Goal: Complete application form: Complete application form

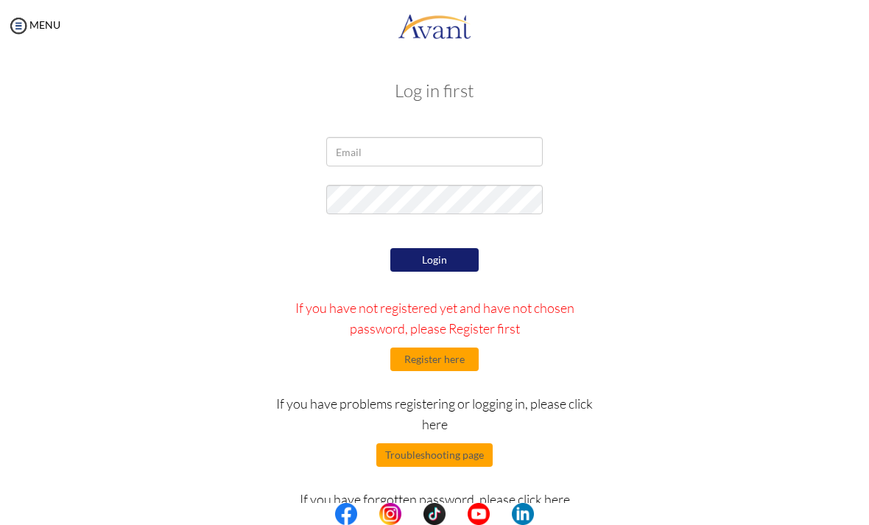
click at [455, 367] on button "Register here" at bounding box center [434, 360] width 88 height 24
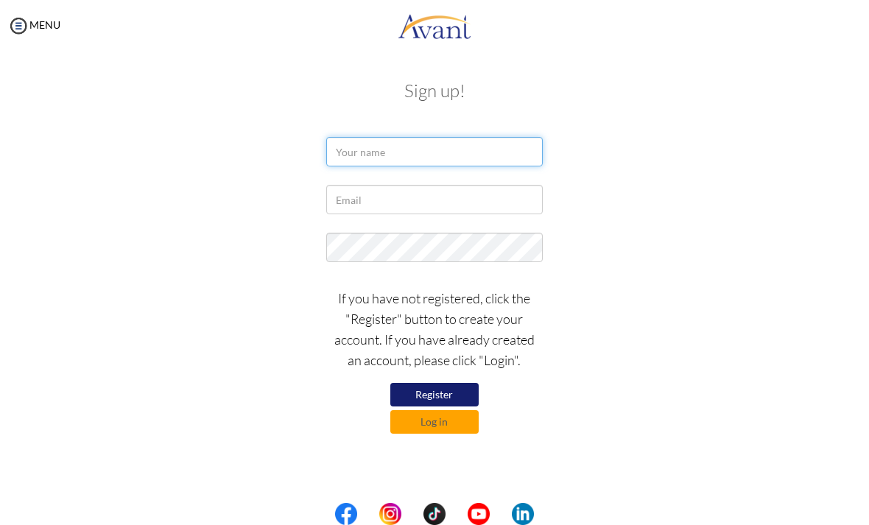
click at [357, 146] on input "text" at bounding box center [434, 151] width 216 height 29
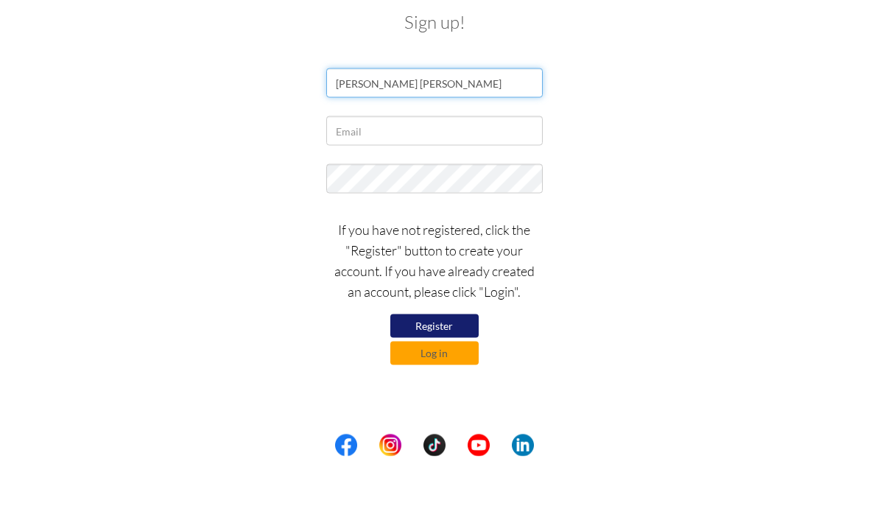
type input "Mary Ann Thea Bustamante"
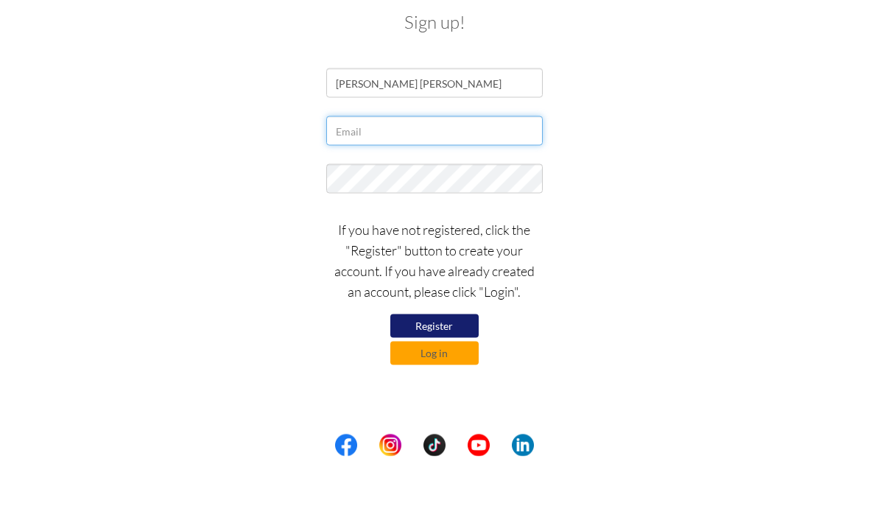
click at [488, 185] on input "text" at bounding box center [434, 199] width 216 height 29
type input "maryannthea.bustamante@gmail.com"
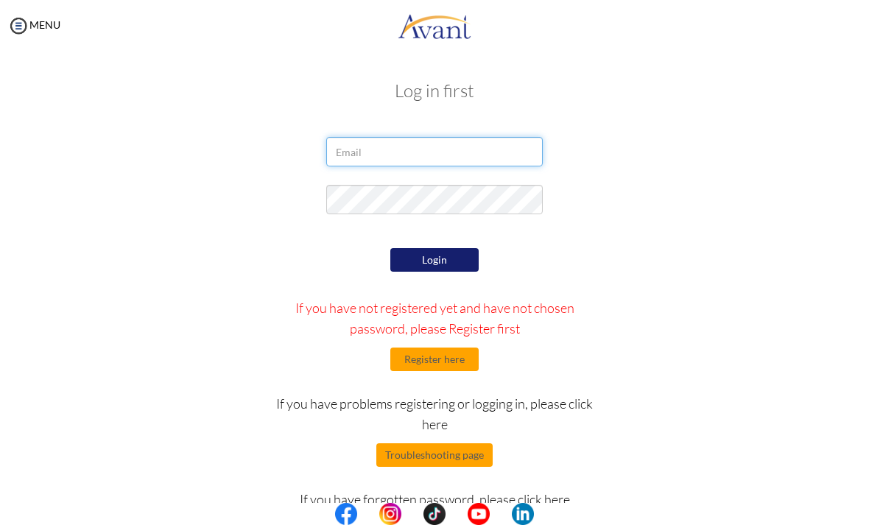
click at [343, 156] on input "email" at bounding box center [434, 151] width 216 height 29
type input "maryannthea.bustamante@gmail.com"
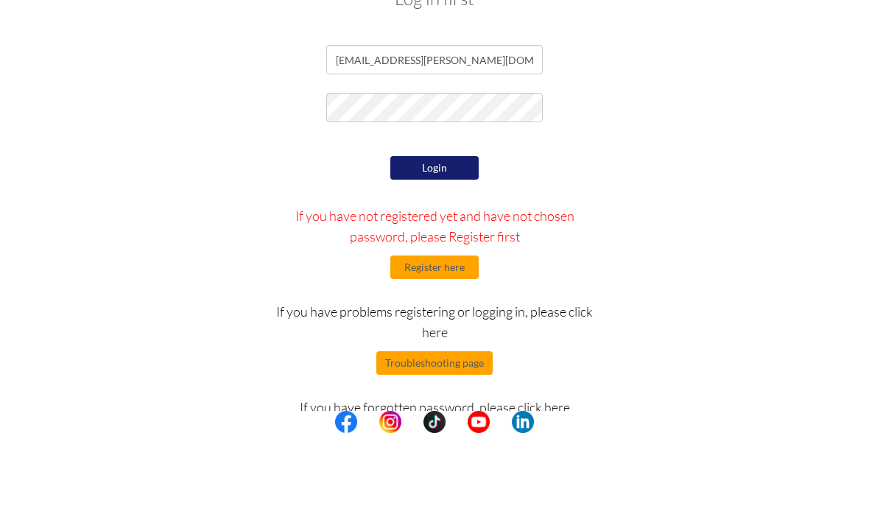
click at [456, 248] on button "Login" at bounding box center [434, 260] width 88 height 24
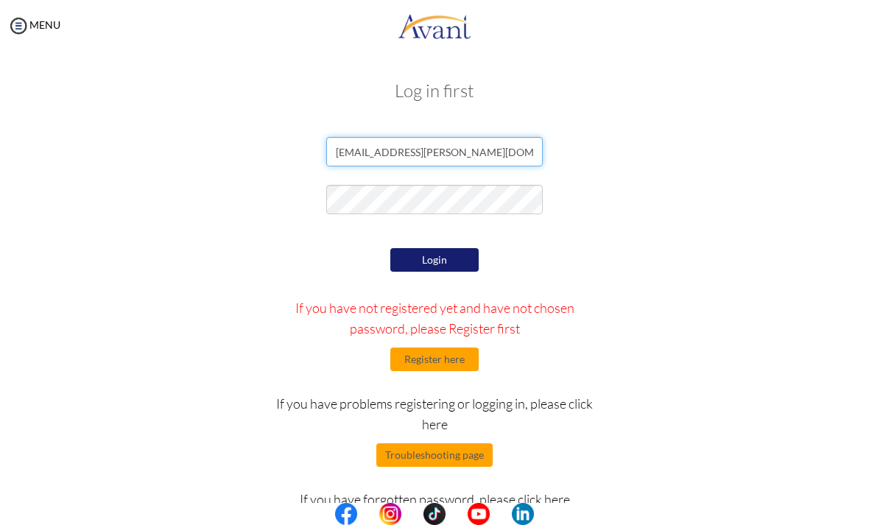
click at [350, 147] on input "maryannthea.bustamante@gmail.com" at bounding box center [434, 151] width 216 height 29
click at [355, 153] on input "maryannthea.bustamante@gmail.com" at bounding box center [434, 151] width 216 height 29
click at [356, 150] on input "maryannthea.bustamante@gmail.com" at bounding box center [434, 151] width 216 height 29
click at [356, 147] on input "maryannthea.bustamante@gmail.com" at bounding box center [434, 151] width 216 height 29
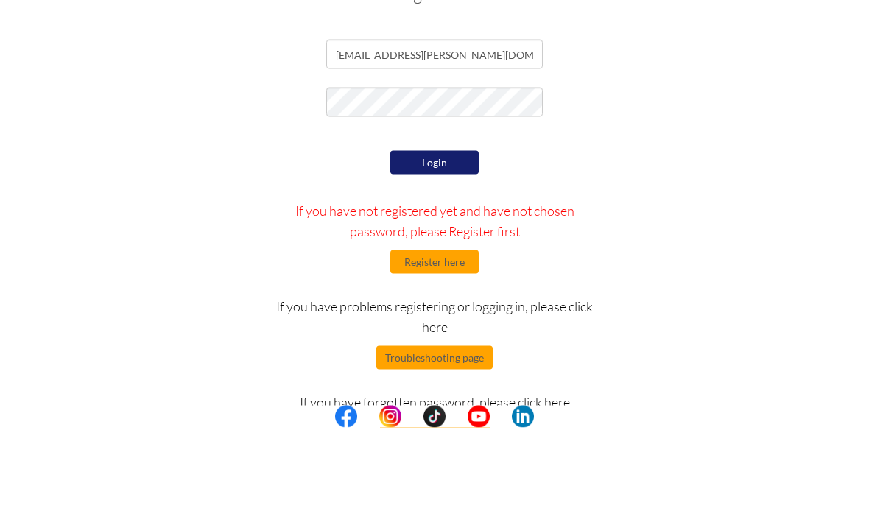
click at [412, 248] on button "Login" at bounding box center [434, 260] width 88 height 24
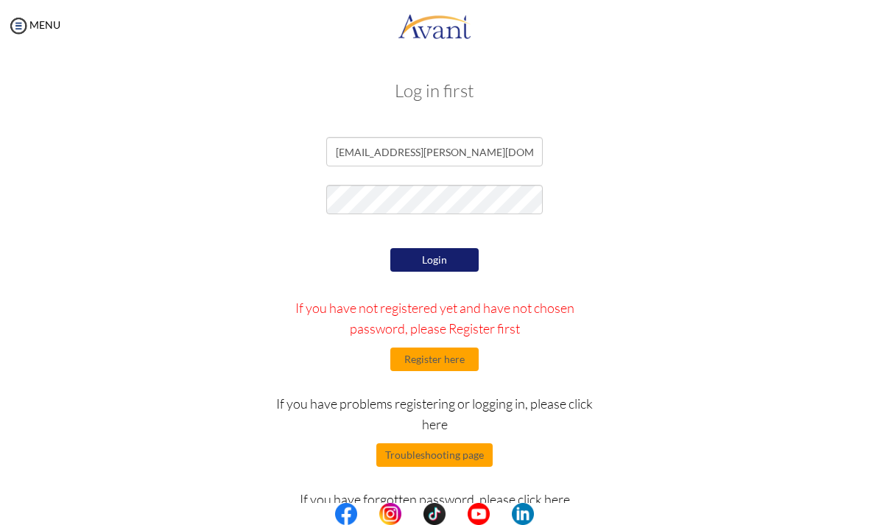
click at [422, 348] on button "Register here" at bounding box center [434, 360] width 88 height 24
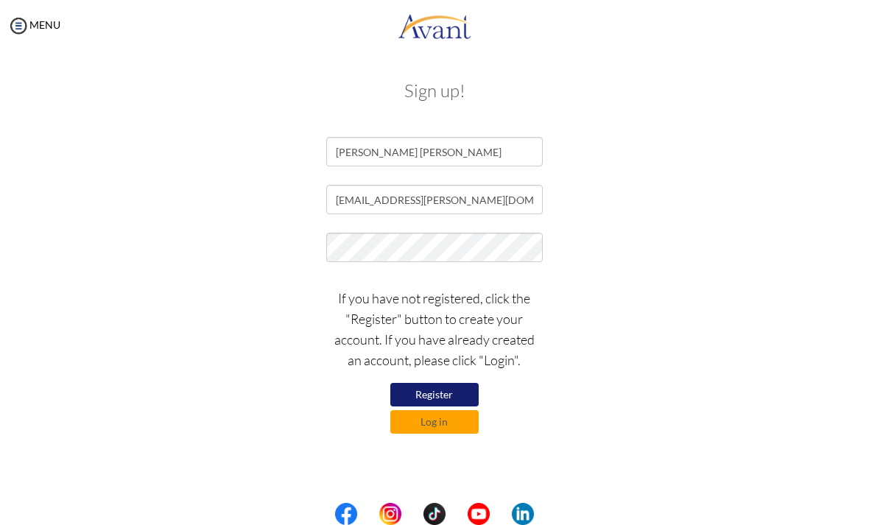
click at [414, 393] on button "Register" at bounding box center [434, 395] width 88 height 24
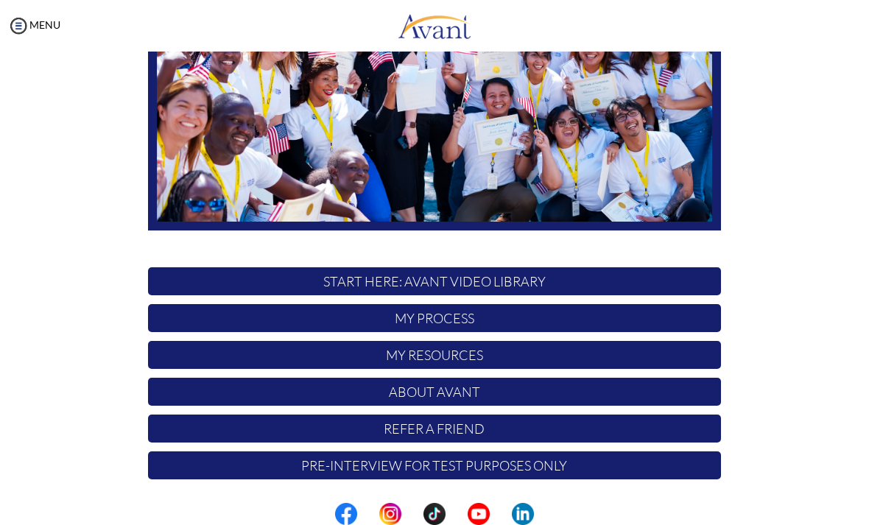
click at [17, 24] on img at bounding box center [18, 26] width 22 height 22
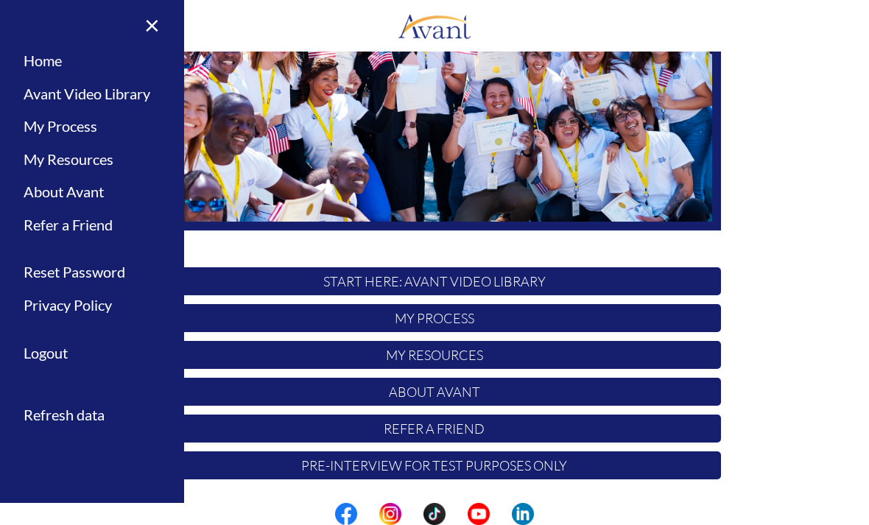
scroll to position [224, 0]
click at [29, 125] on link "My Process" at bounding box center [92, 126] width 184 height 33
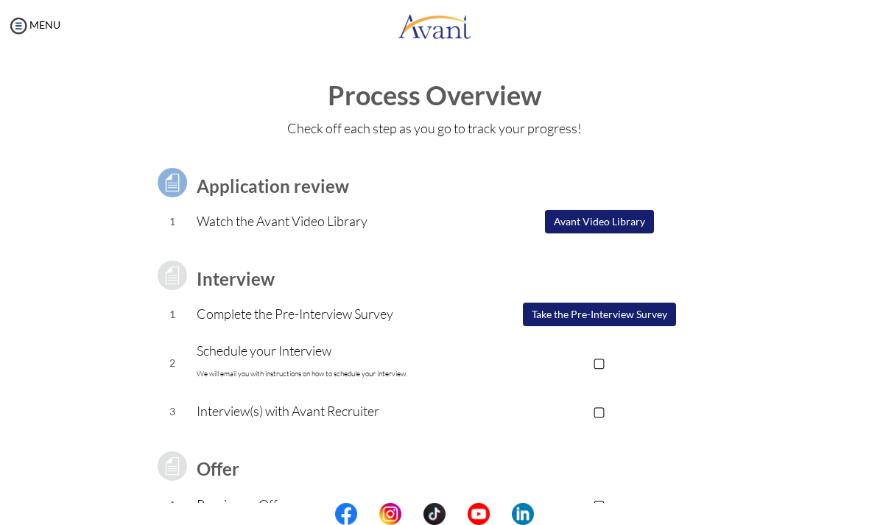
click at [650, 316] on button "Take the Pre-Interview Survey" at bounding box center [599, 315] width 153 height 24
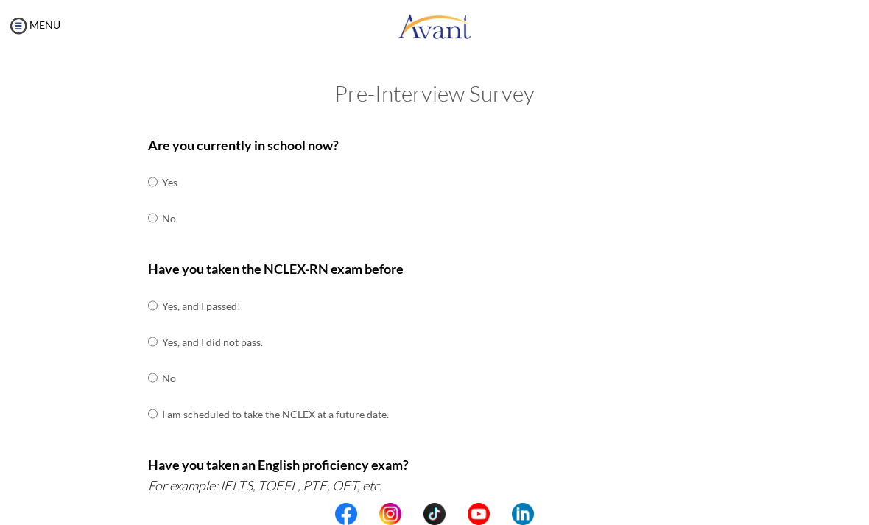
click at [156, 211] on input "radio" at bounding box center [153, 217] width 10 height 29
radio input "true"
click at [244, 303] on td "Yes, and I passed!" at bounding box center [275, 306] width 227 height 36
click at [206, 294] on td "Yes, and I passed!" at bounding box center [275, 306] width 227 height 36
click at [155, 299] on input "radio" at bounding box center [153, 305] width 10 height 29
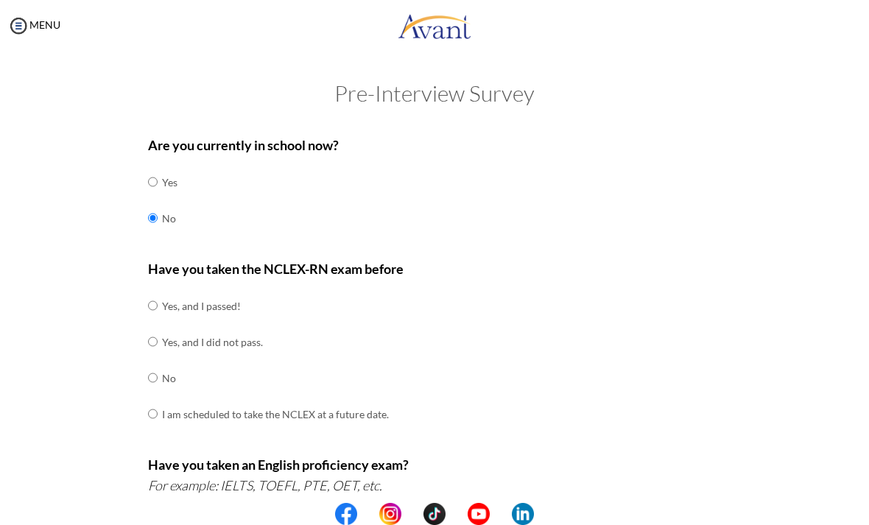
radio input "true"
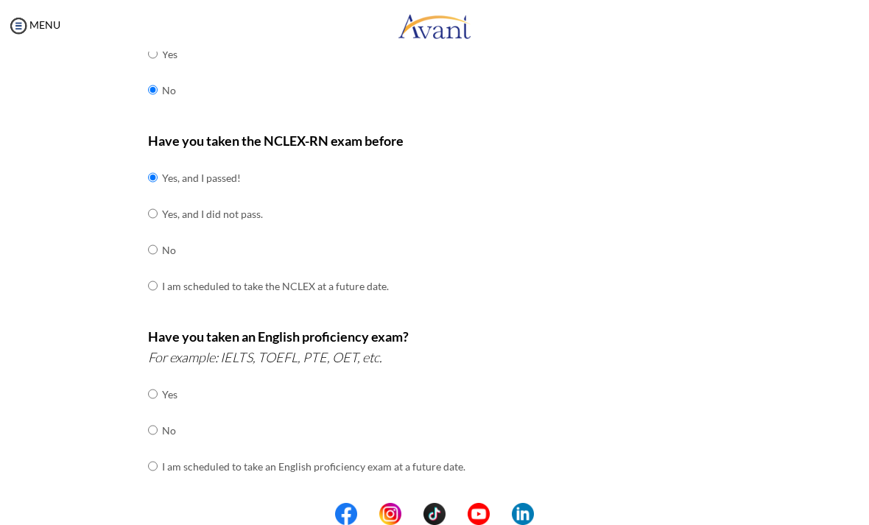
scroll to position [134, 0]
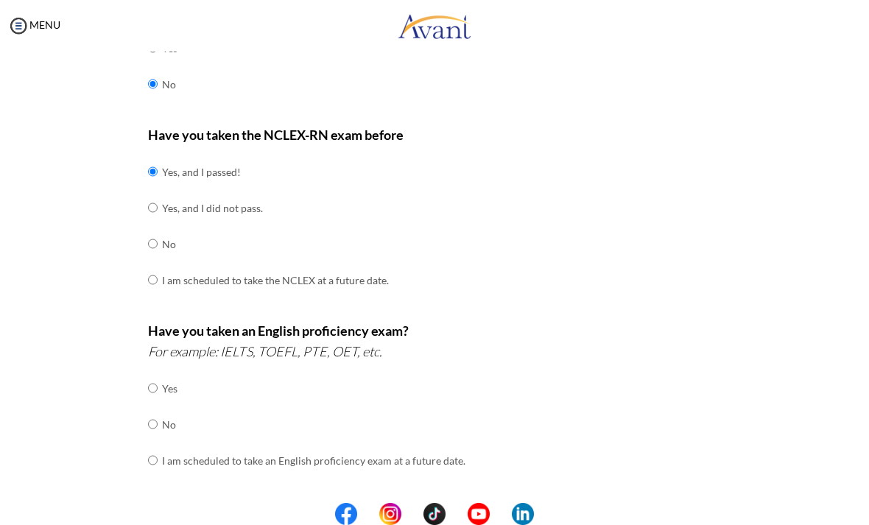
click at [173, 411] on td "No" at bounding box center [313, 425] width 303 height 36
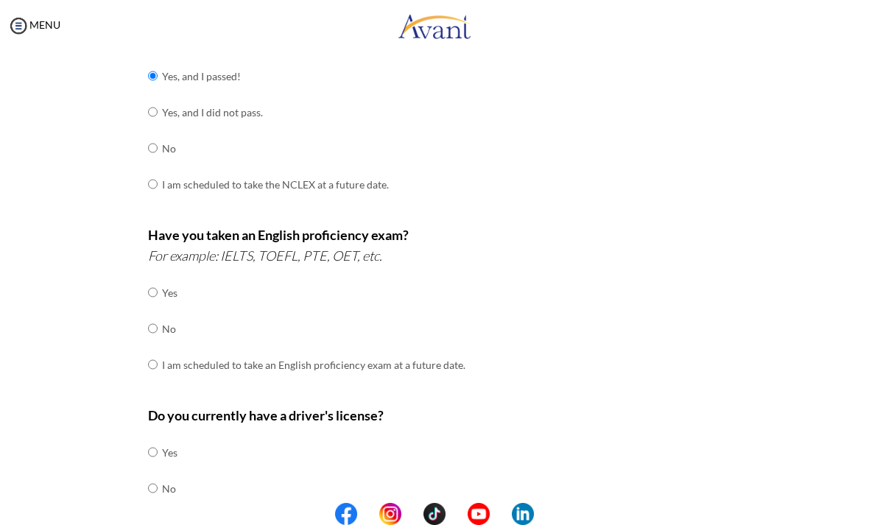
scroll to position [231, 0]
click at [157, 313] on input "radio" at bounding box center [153, 327] width 10 height 29
radio input "true"
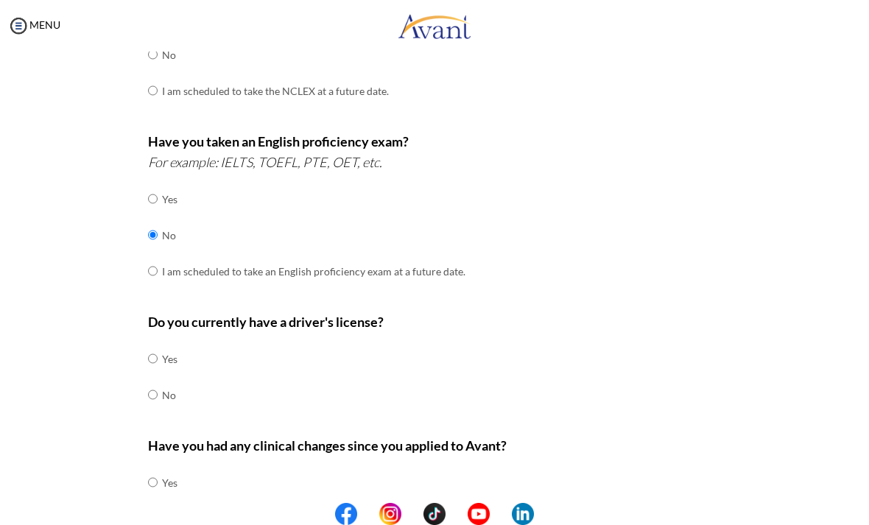
scroll to position [329, 0]
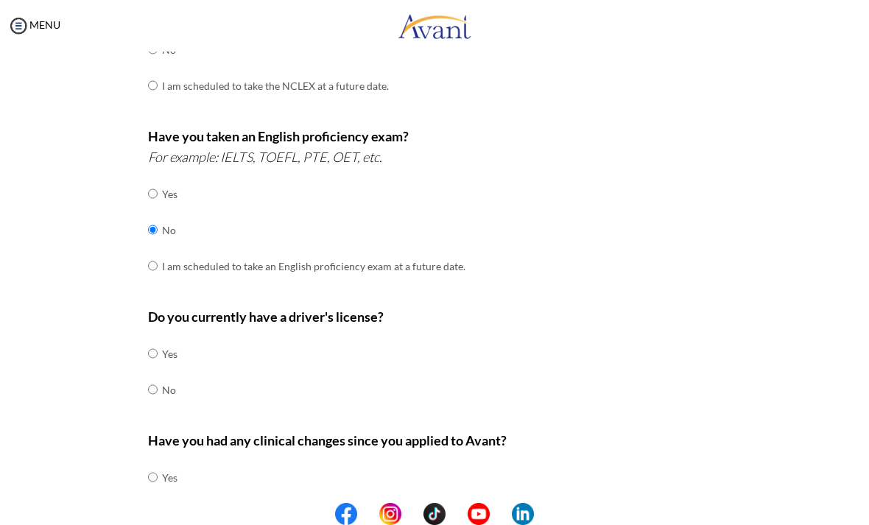
click at [156, 384] on input "radio" at bounding box center [153, 389] width 10 height 29
radio input "true"
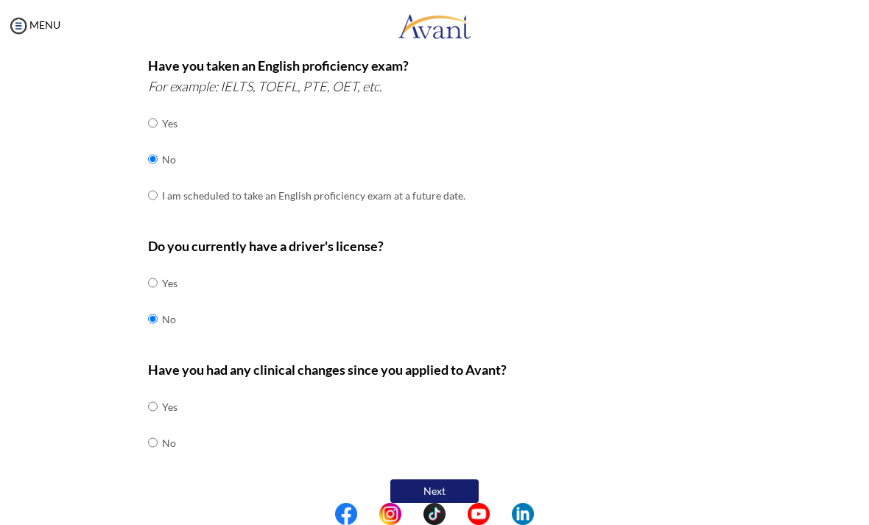
scroll to position [398, 0]
click at [143, 434] on div "Are you currently in school now? Yes No Have you taken the NCLEX-RN exam before…" at bounding box center [434, 118] width 595 height 779
click at [155, 429] on input "radio" at bounding box center [153, 443] width 10 height 29
radio input "true"
click at [443, 480] on button "Next" at bounding box center [434, 492] width 88 height 24
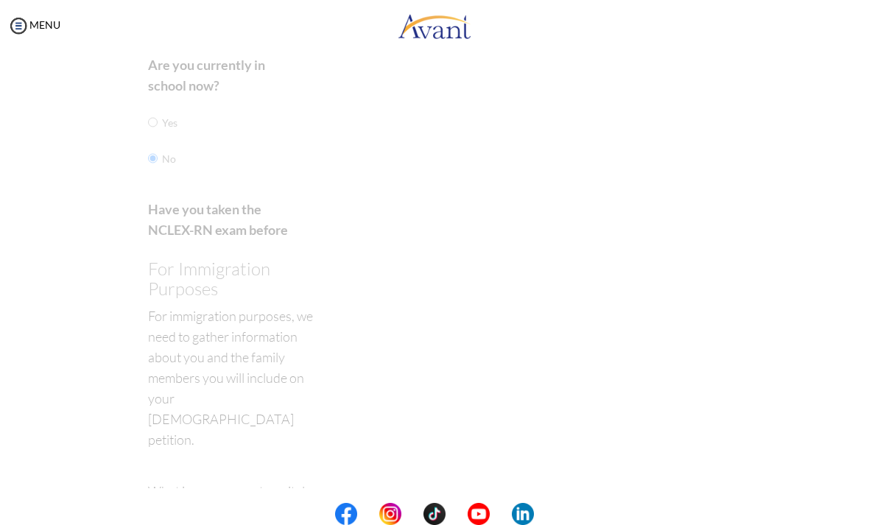
scroll to position [29, 0]
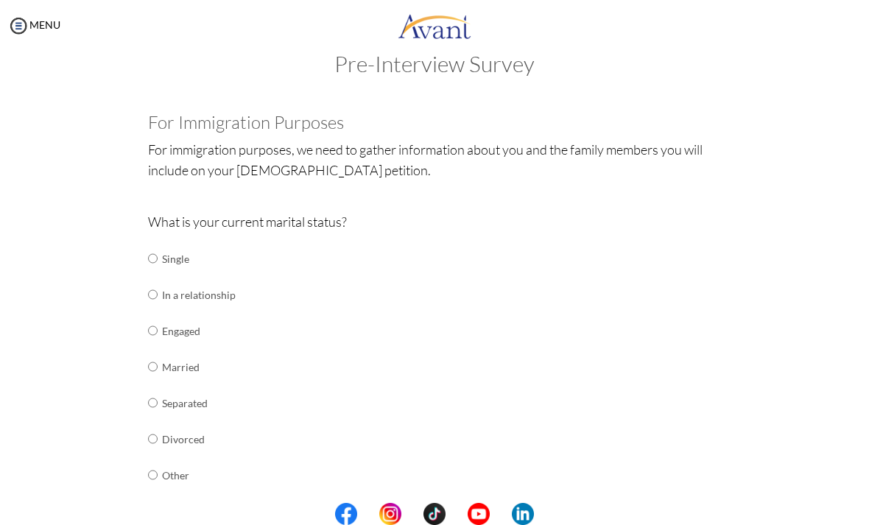
click at [148, 256] on input "radio" at bounding box center [153, 258] width 10 height 29
radio input "true"
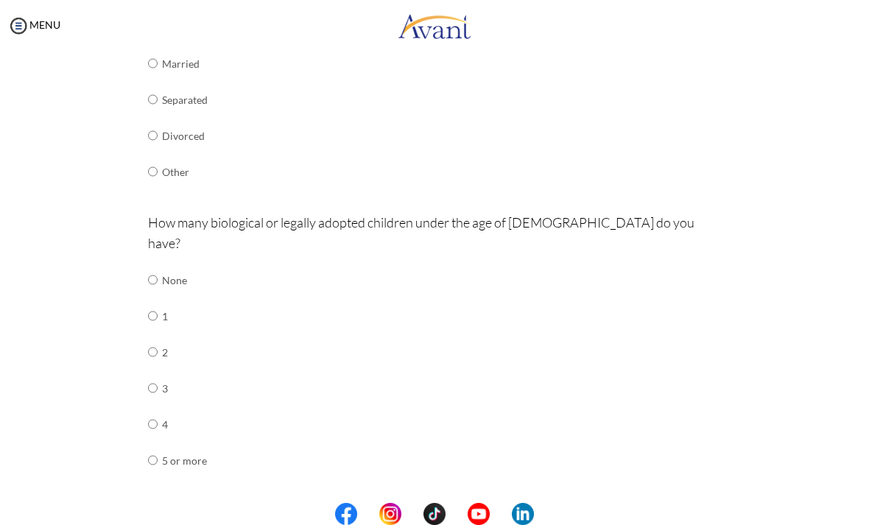
scroll to position [334, 0]
click at [158, 264] on input "radio" at bounding box center [153, 278] width 10 height 29
radio input "true"
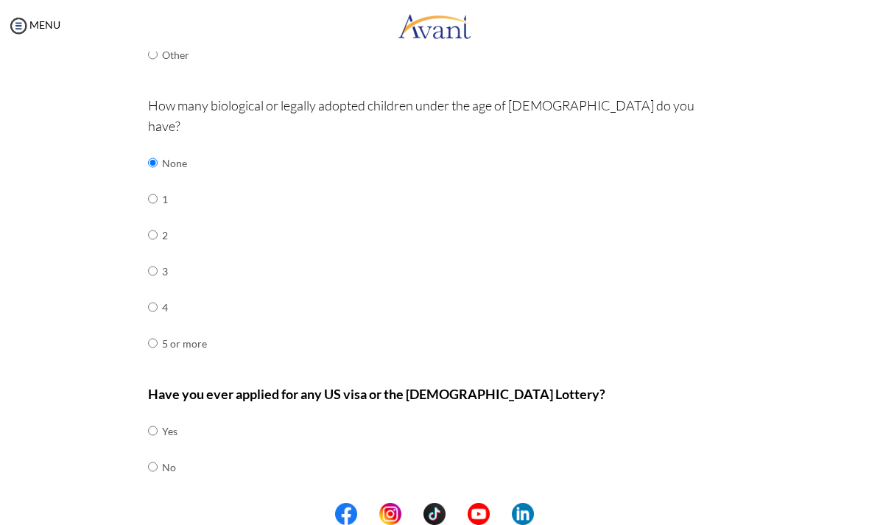
scroll to position [450, 0]
click at [152, 452] on input "radio" at bounding box center [153, 466] width 10 height 29
radio input "true"
click at [502, 504] on button "Next" at bounding box center [482, 516] width 88 height 24
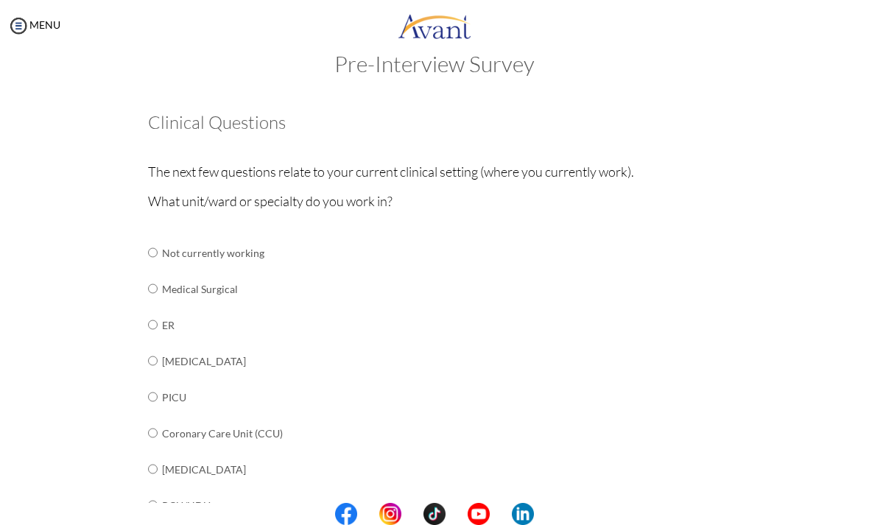
click at [221, 289] on td "Medical Surgical" at bounding box center [277, 289] width 231 height 36
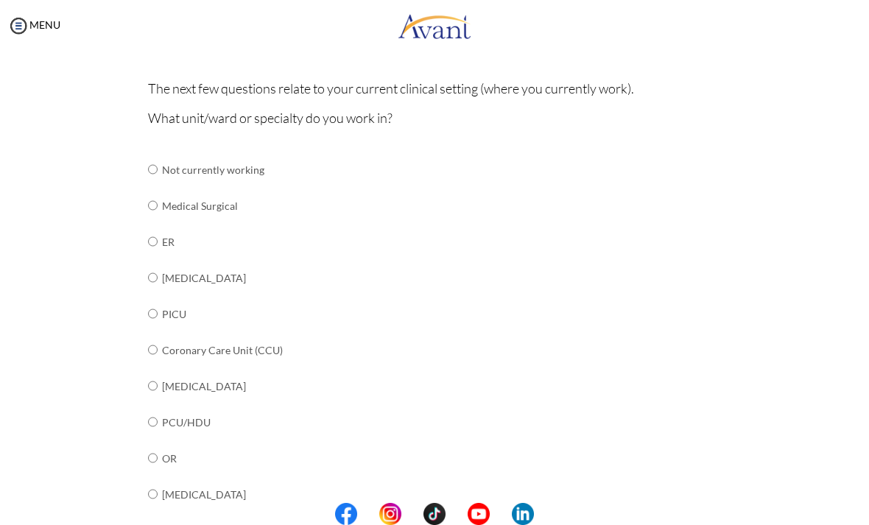
scroll to position [113, 0]
click at [228, 199] on td "Medical Surgical" at bounding box center [277, 205] width 231 height 36
click at [148, 273] on input "radio" at bounding box center [153, 276] width 10 height 29
radio input "true"
click at [151, 209] on input "radio" at bounding box center [153, 204] width 10 height 29
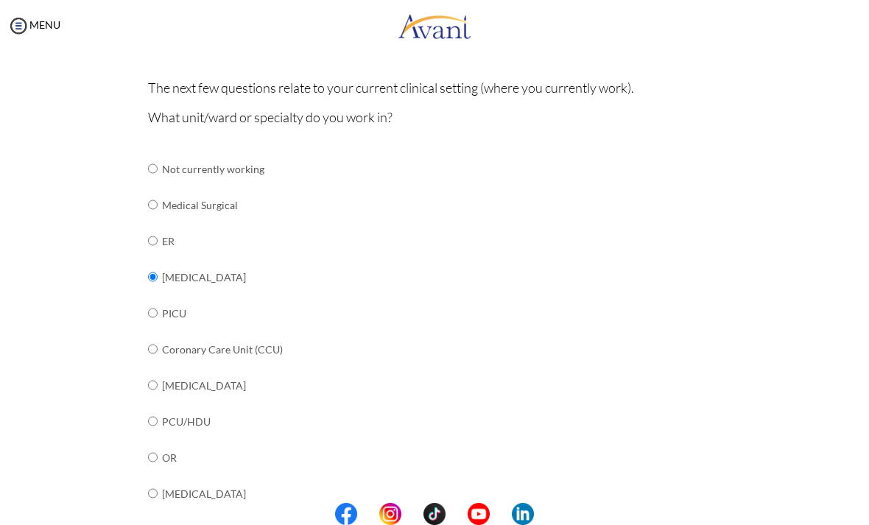
radio input "true"
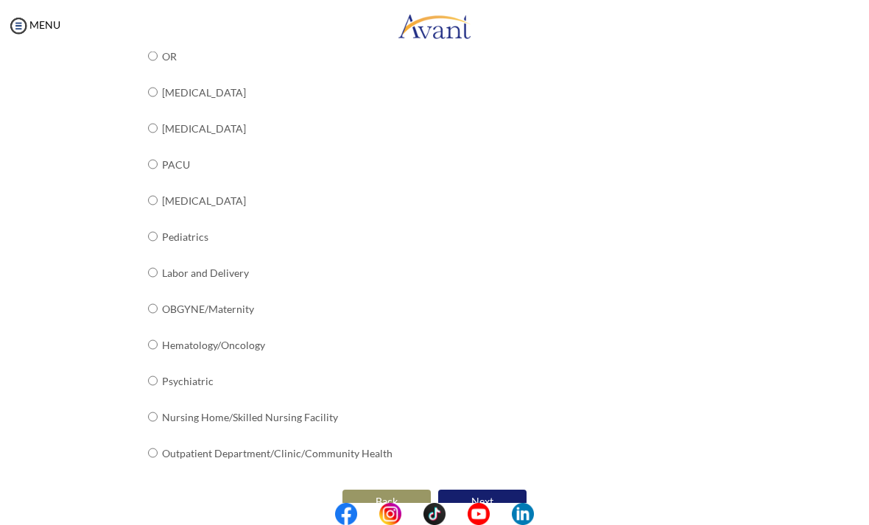
scroll to position [514, 0]
click at [495, 491] on button "Next" at bounding box center [482, 503] width 88 height 24
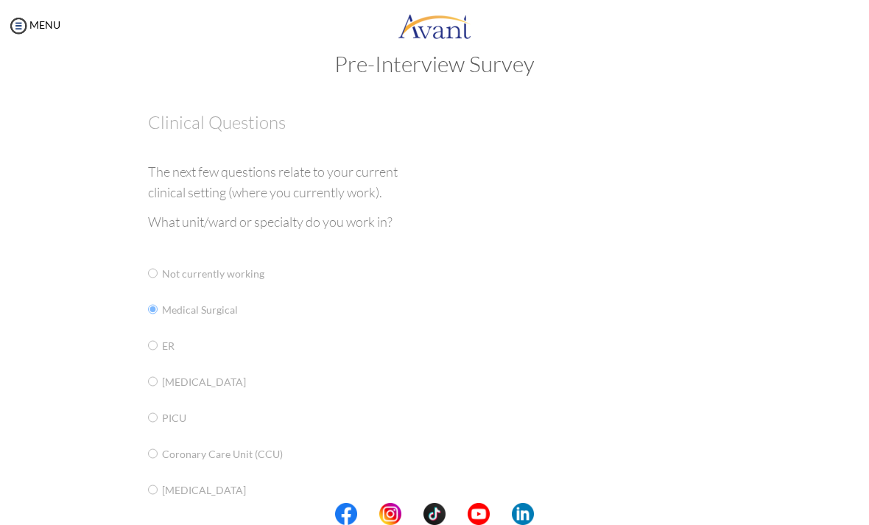
scroll to position [2, 0]
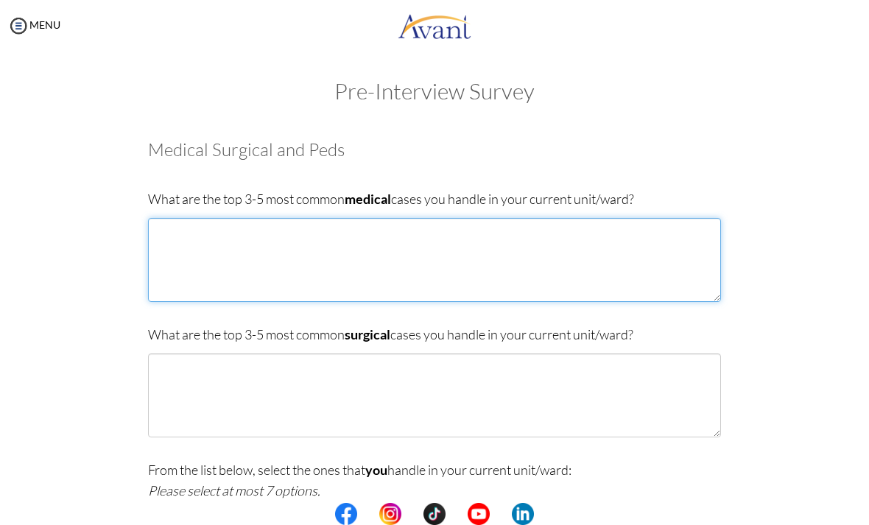
click at [680, 250] on textarea at bounding box center [434, 260] width 573 height 84
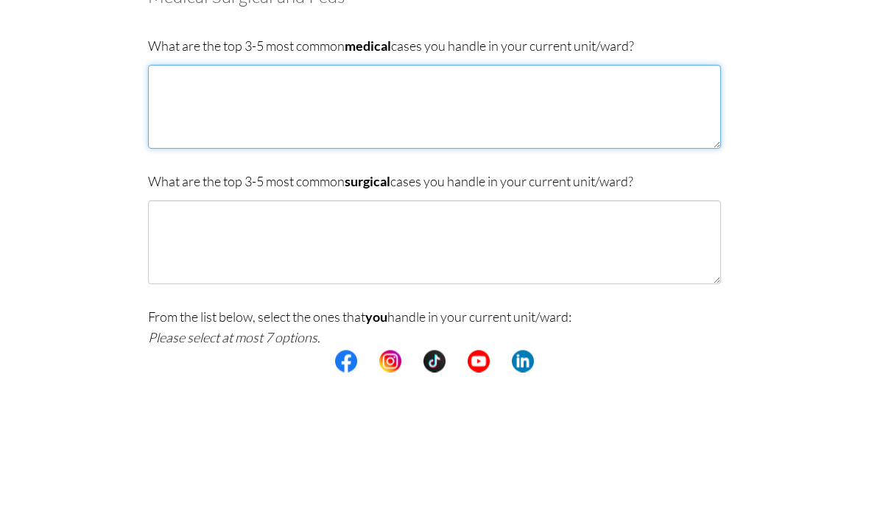
type textarea "P"
click at [313, 218] on textarea "Spinal Cord Injuries, autonomic dysreflexia," at bounding box center [434, 260] width 573 height 84
click at [390, 218] on textarea "Spinal Cord Injuries, autonomic dysreflexia," at bounding box center [434, 260] width 573 height 84
click at [416, 218] on textarea "Spinal Cord Injuries, autonomic dysreflexia," at bounding box center [434, 260] width 573 height 84
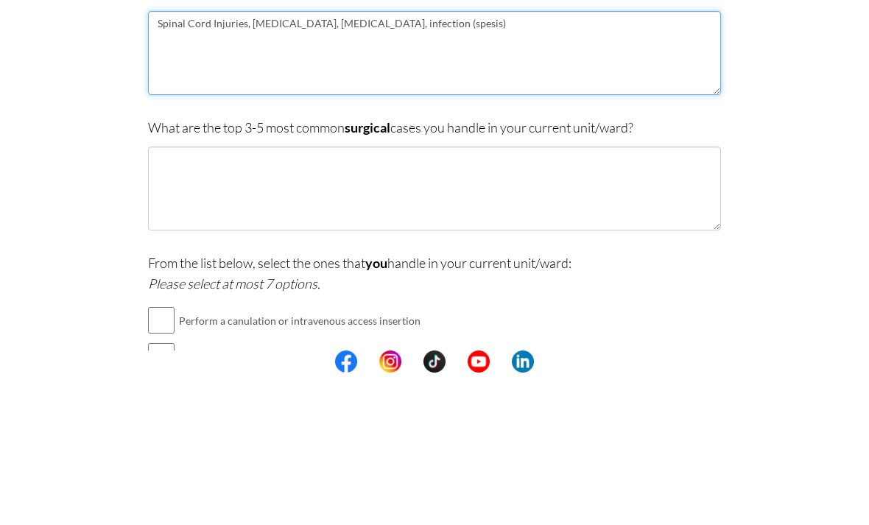
scroll to position [59, 0]
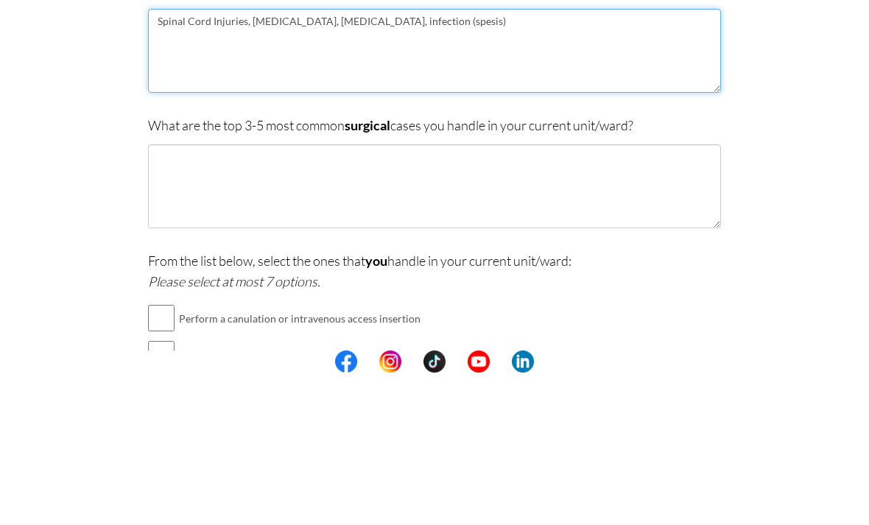
type textarea "Spinal Cord Injuries, autonomic dysreflexia, pneumonia, infection (spesis)"
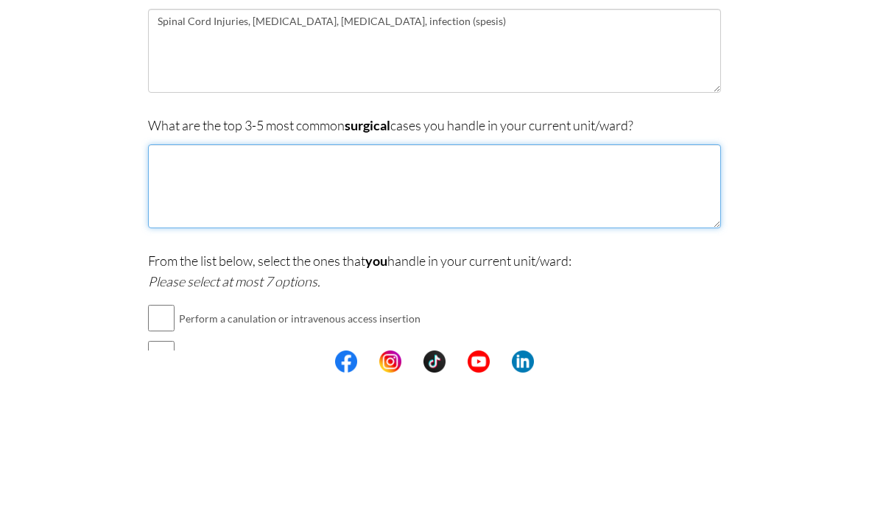
click at [649, 297] on textarea at bounding box center [434, 339] width 573 height 84
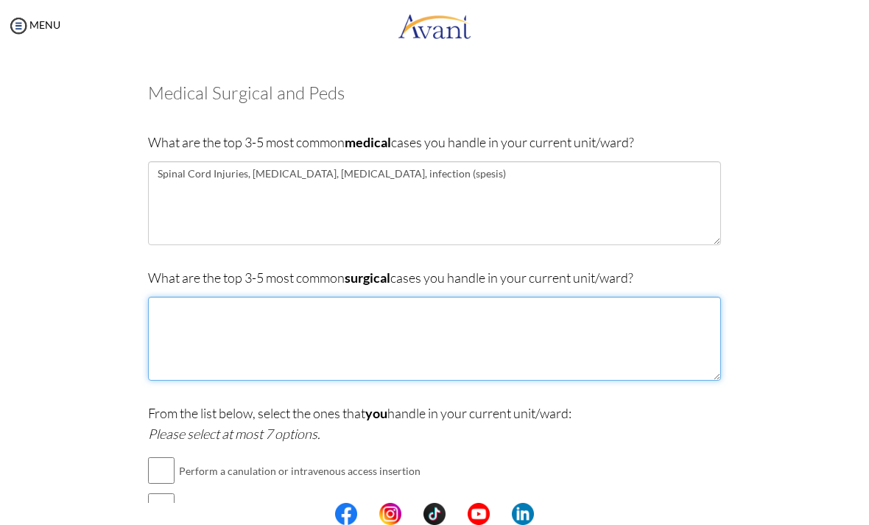
click at [193, 321] on textarea at bounding box center [434, 339] width 573 height 84
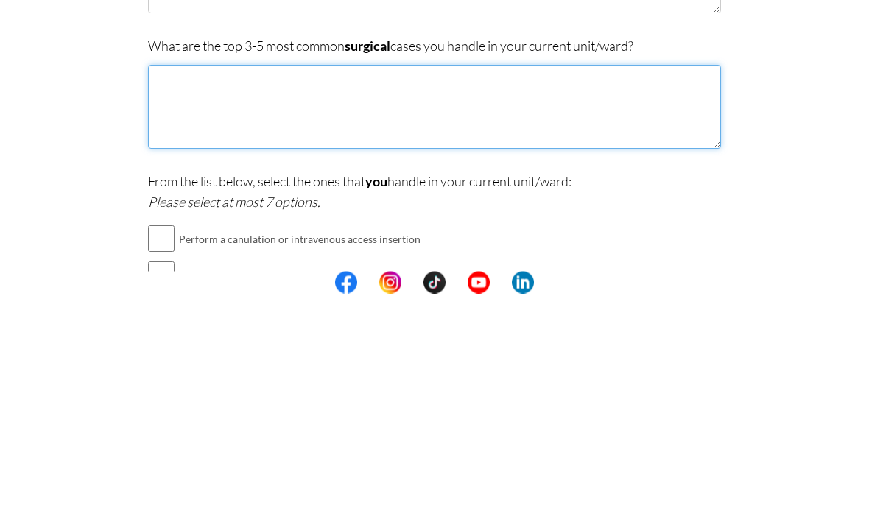
click at [180, 297] on textarea at bounding box center [434, 339] width 573 height 84
paste textarea "Posterior decompression with instrumented fusion (PDF)"
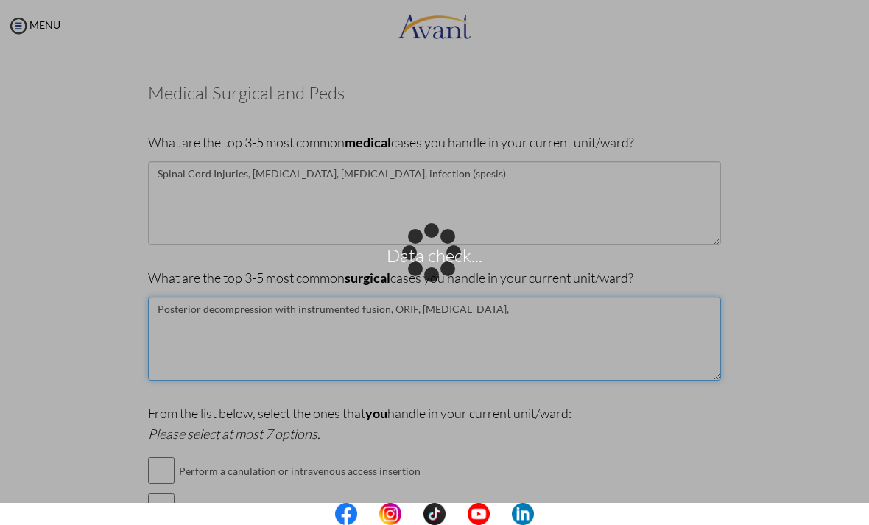
click at [519, 318] on textarea "Posterior decompression with instrumented fusion, ORIF, tracheostomy," at bounding box center [434, 339] width 573 height 84
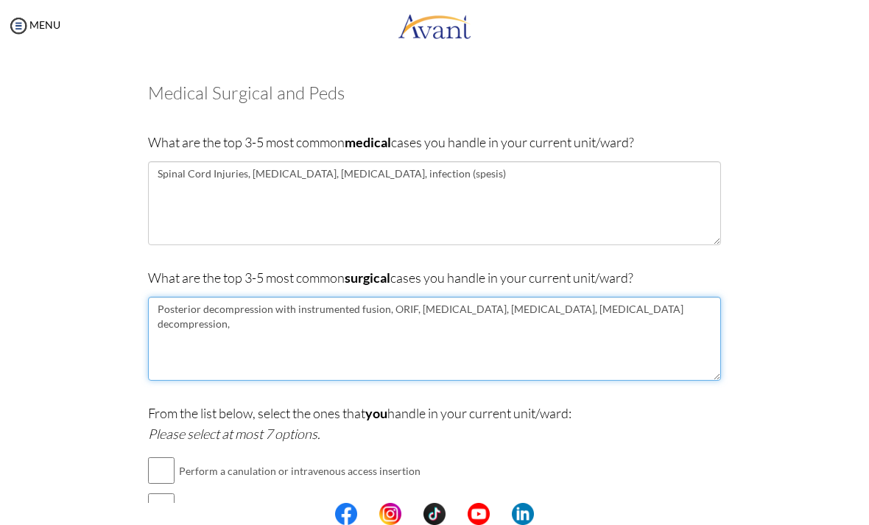
click at [684, 311] on textarea "Posterior decompression with instrumented fusion, ORIF, tracheostomy, laminecto…" at bounding box center [434, 339] width 573 height 84
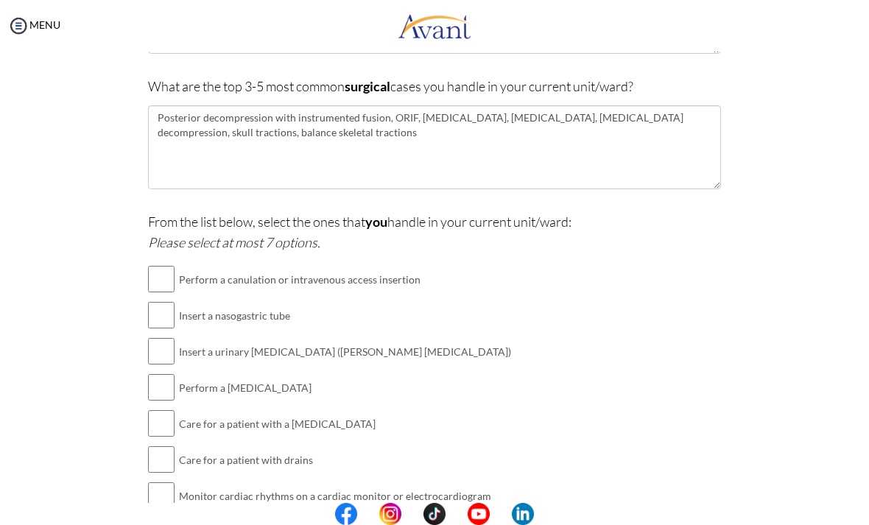
scroll to position [254, 0]
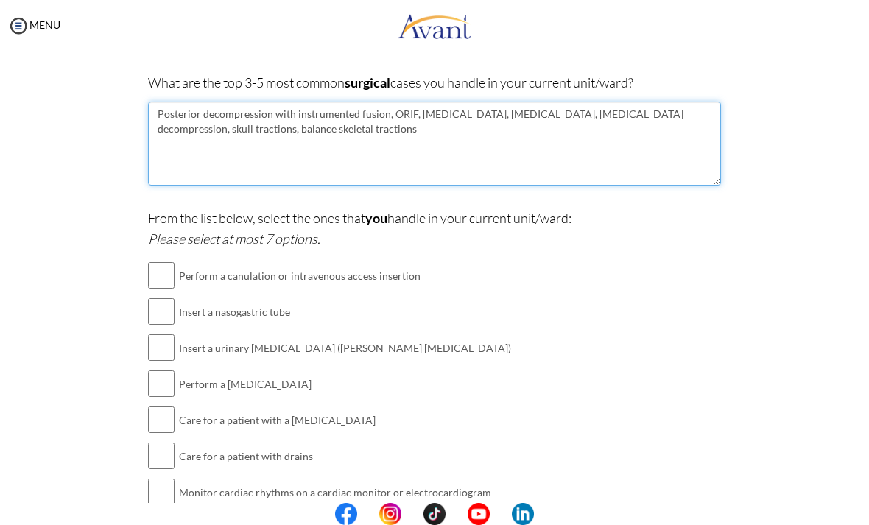
type textarea "Posterior decompression with instrumented fusion, ORIF, tracheostomy, laminecto…"
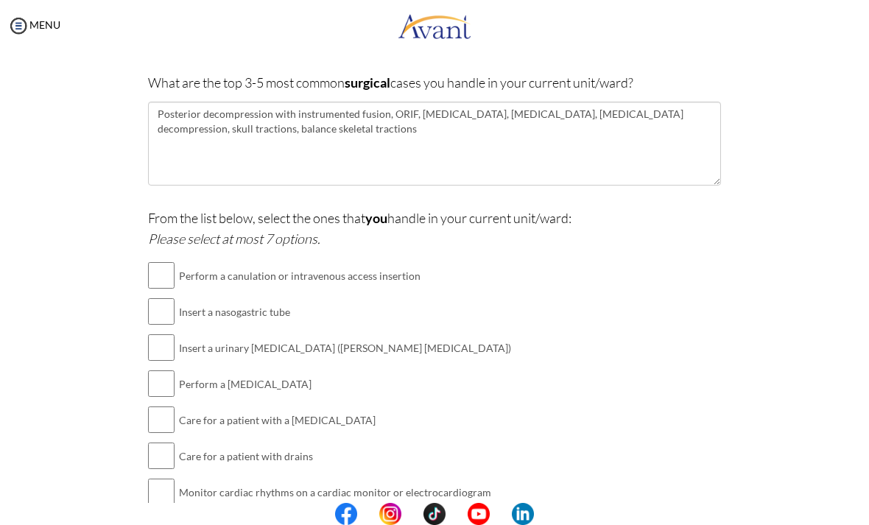
click at [161, 273] on input "checkbox" at bounding box center [161, 275] width 27 height 29
checkbox input "true"
click at [160, 304] on input "checkbox" at bounding box center [161, 311] width 27 height 29
checkbox input "true"
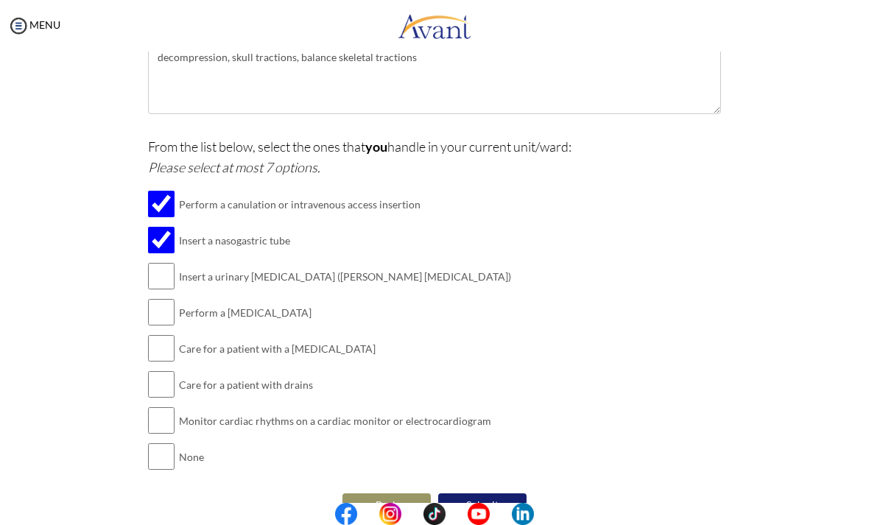
scroll to position [329, 0]
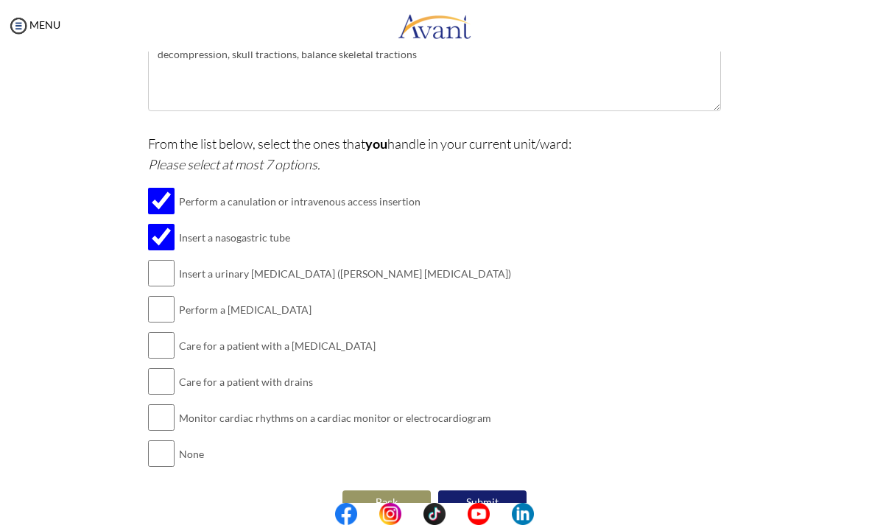
click at [161, 306] on input "checkbox" at bounding box center [161, 309] width 27 height 29
checkbox input "true"
click at [166, 274] on input "checkbox" at bounding box center [161, 273] width 27 height 29
checkbox input "true"
click at [161, 373] on input "checkbox" at bounding box center [161, 381] width 27 height 29
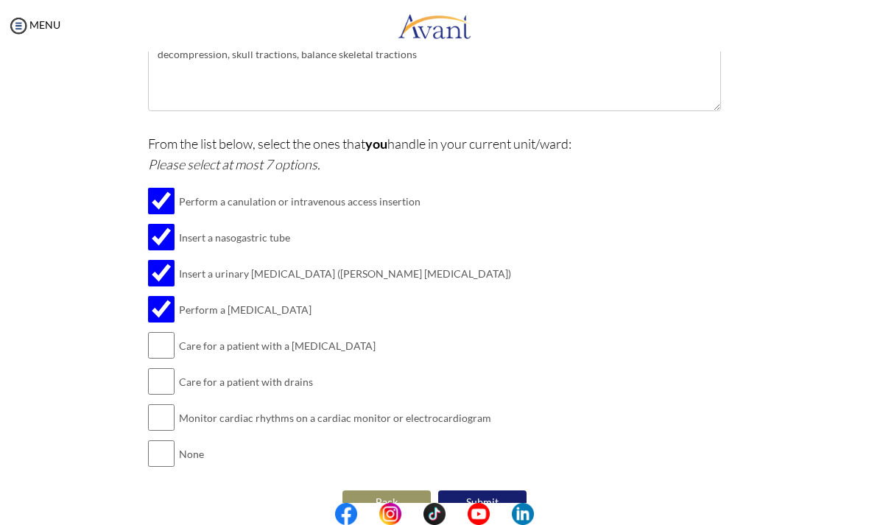
checkbox input "true"
click at [165, 411] on input "checkbox" at bounding box center [161, 417] width 27 height 29
checkbox input "true"
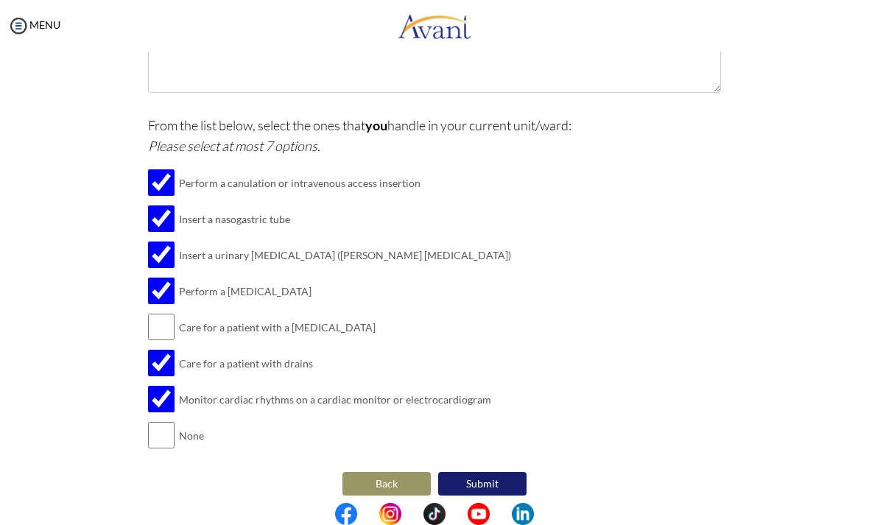
scroll to position [346, 0]
click at [491, 482] on button "Submit" at bounding box center [482, 485] width 88 height 24
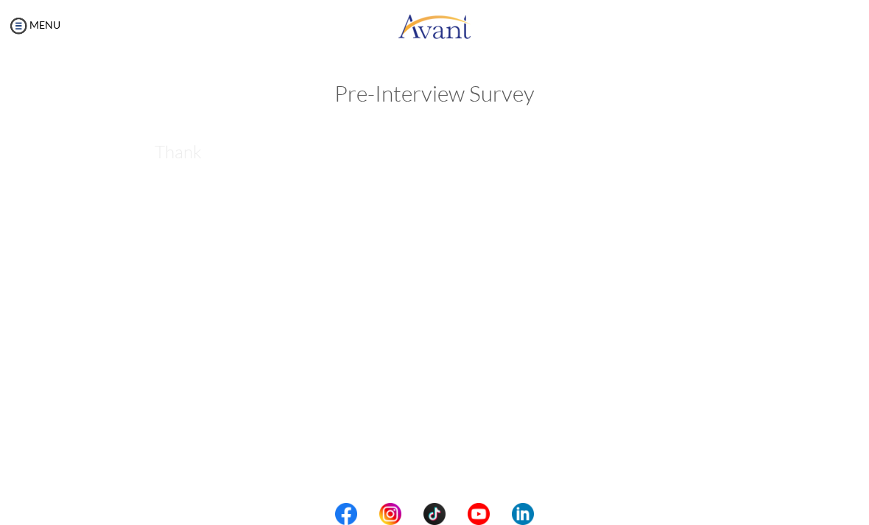
scroll to position [0, 0]
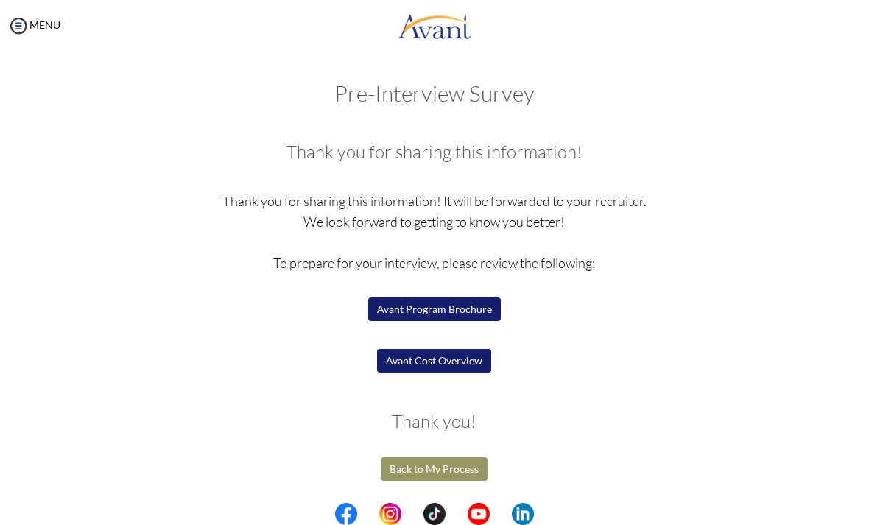
click at [448, 466] on button "Back to My Process" at bounding box center [434, 469] width 107 height 24
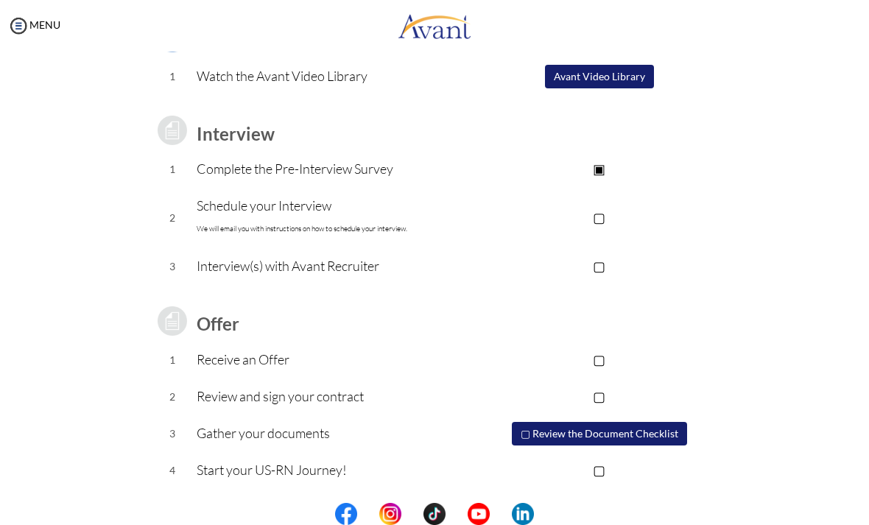
scroll to position [144, 0]
click at [670, 426] on button "▢ Review the Document Checklist" at bounding box center [599, 435] width 175 height 24
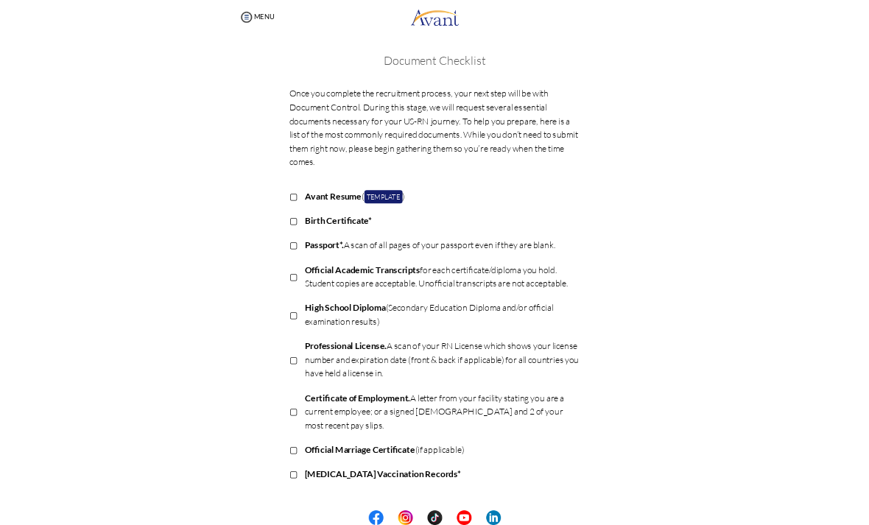
scroll to position [0, 0]
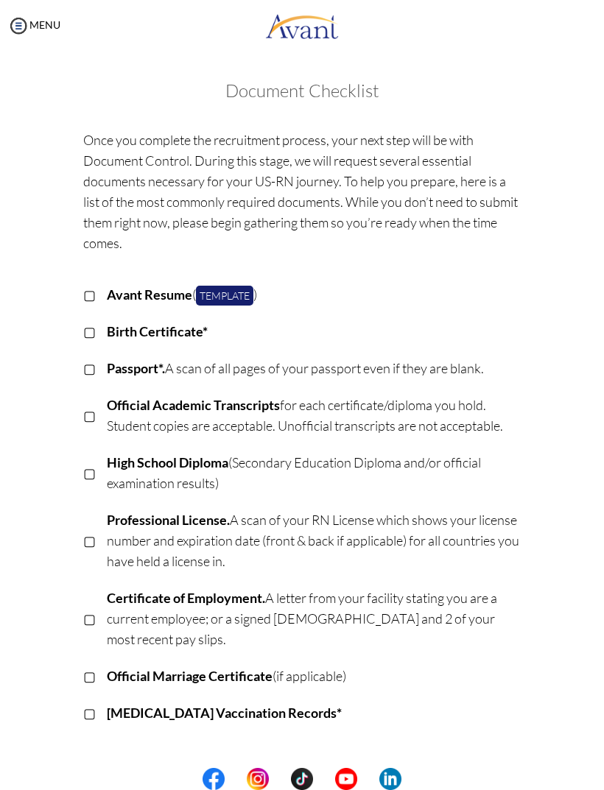
click at [238, 292] on link "Template" at bounding box center [224, 296] width 57 height 20
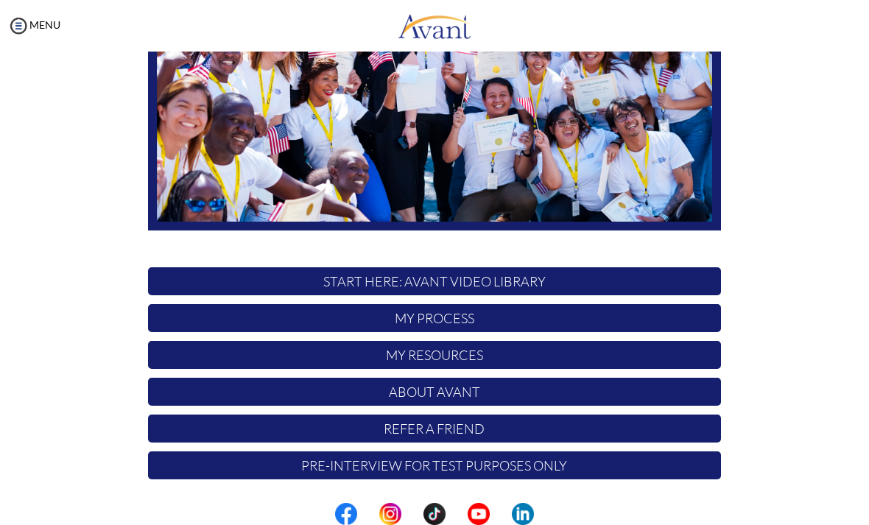
scroll to position [224, 0]
click at [603, 357] on p "My Resources" at bounding box center [434, 355] width 573 height 28
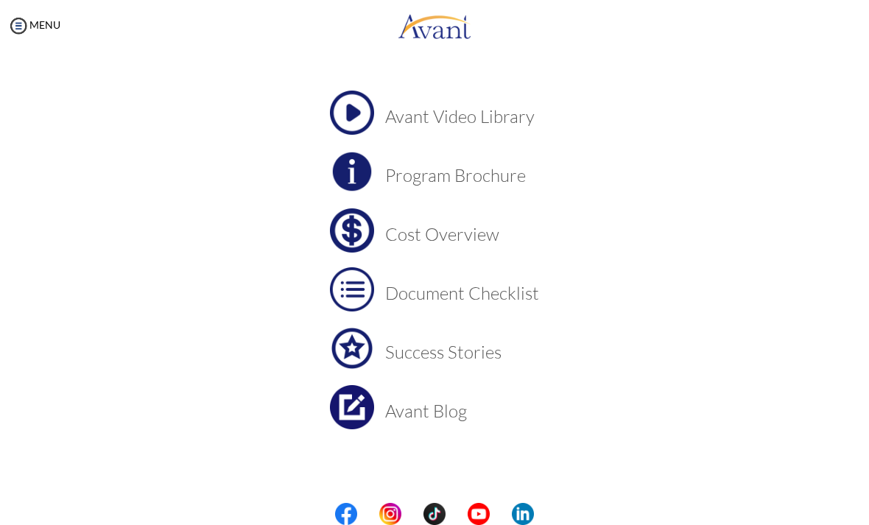
scroll to position [70, 0]
click at [524, 288] on h3 "Document Checklist" at bounding box center [462, 293] width 154 height 19
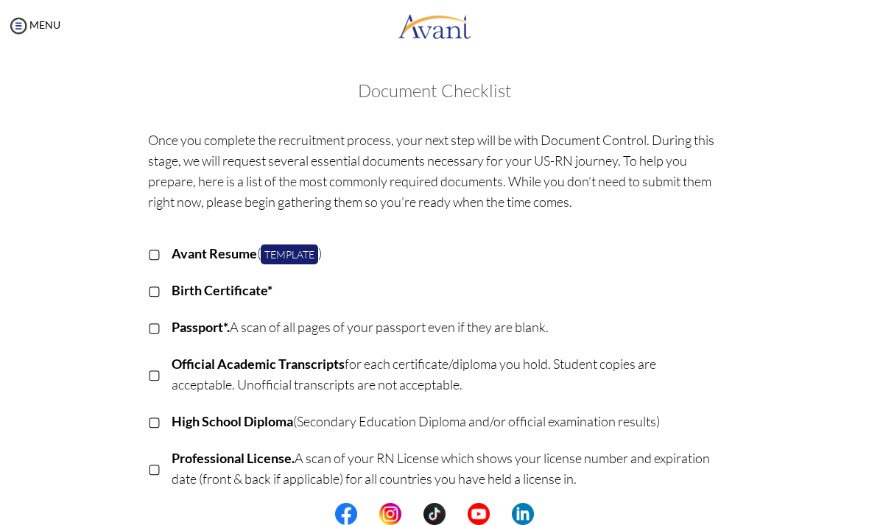
click at [289, 260] on link "Template" at bounding box center [289, 255] width 57 height 20
click at [87, 267] on div "Once you complete the recruitment process, your next step will be with Document…" at bounding box center [434, 495] width 714 height 747
click at [20, 31] on img at bounding box center [18, 26] width 22 height 22
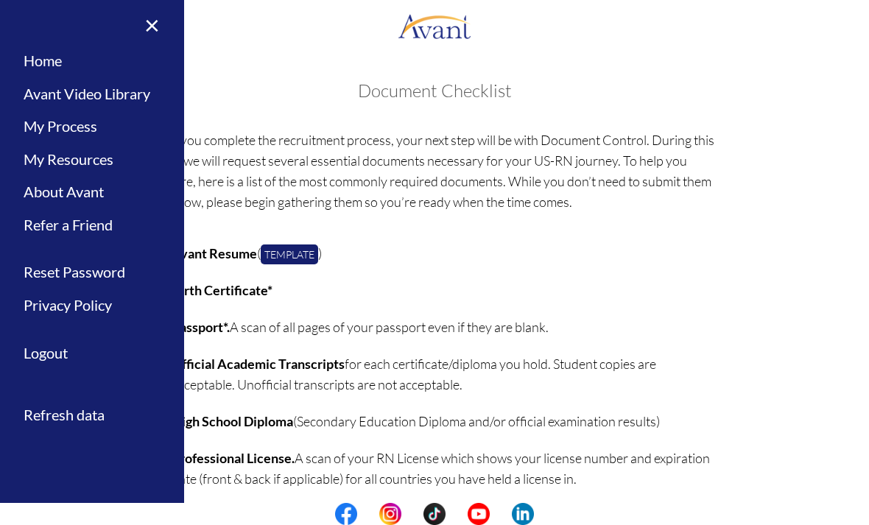
click at [133, 133] on link "My Process" at bounding box center [92, 126] width 184 height 33
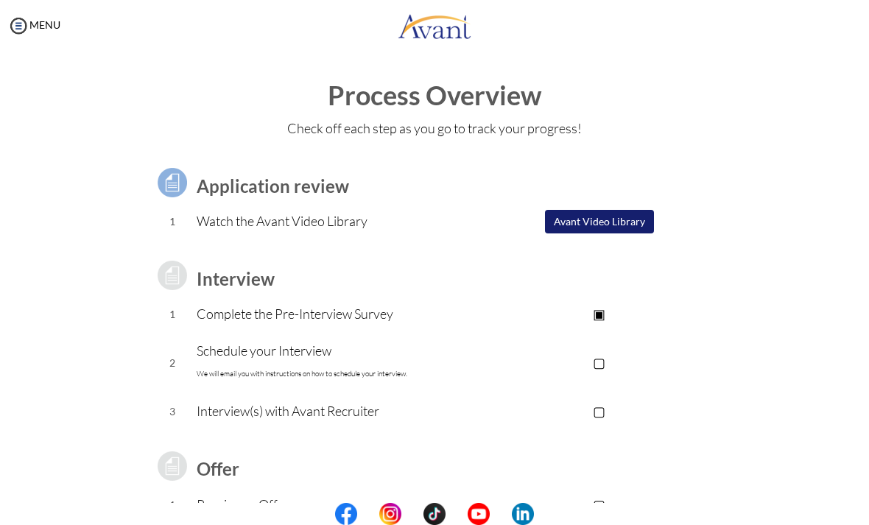
scroll to position [0, 0]
click at [19, 18] on img at bounding box center [18, 26] width 22 height 22
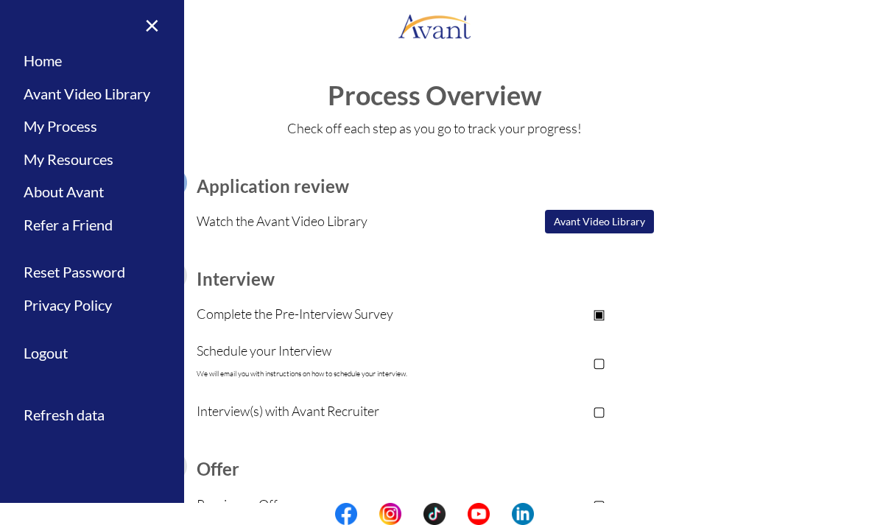
click at [111, 189] on link "About Avant" at bounding box center [92, 191] width 184 height 33
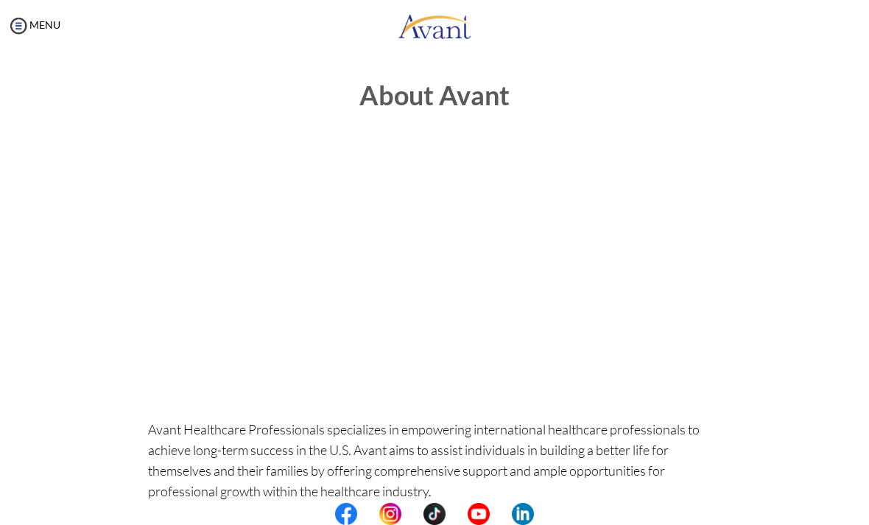
click at [249, 379] on body "Maintenance break. Please come back in 2 hours. MENU My Status What is the next…" at bounding box center [434, 262] width 869 height 525
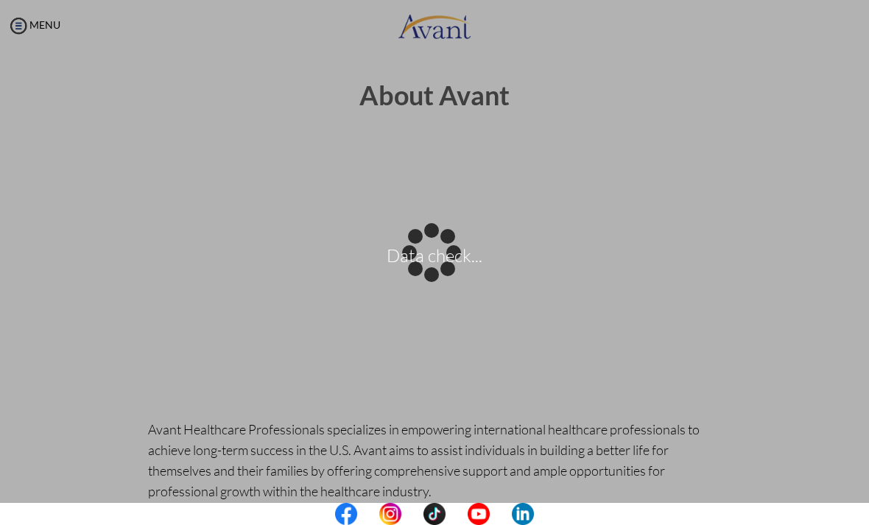
click at [133, 275] on p "Data check..." at bounding box center [434, 262] width 869 height 35
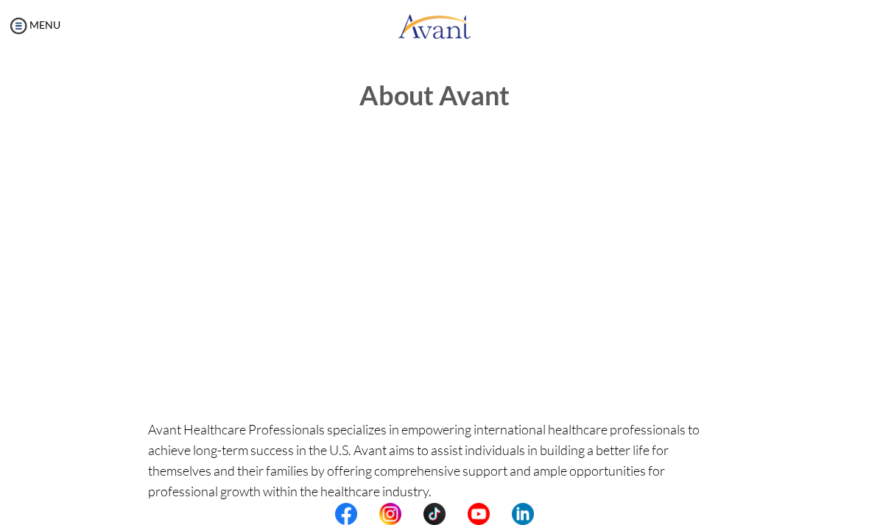
click at [207, 305] on center at bounding box center [434, 265] width 573 height 236
